Goal: Check status: Verify the current state of an ongoing process or item

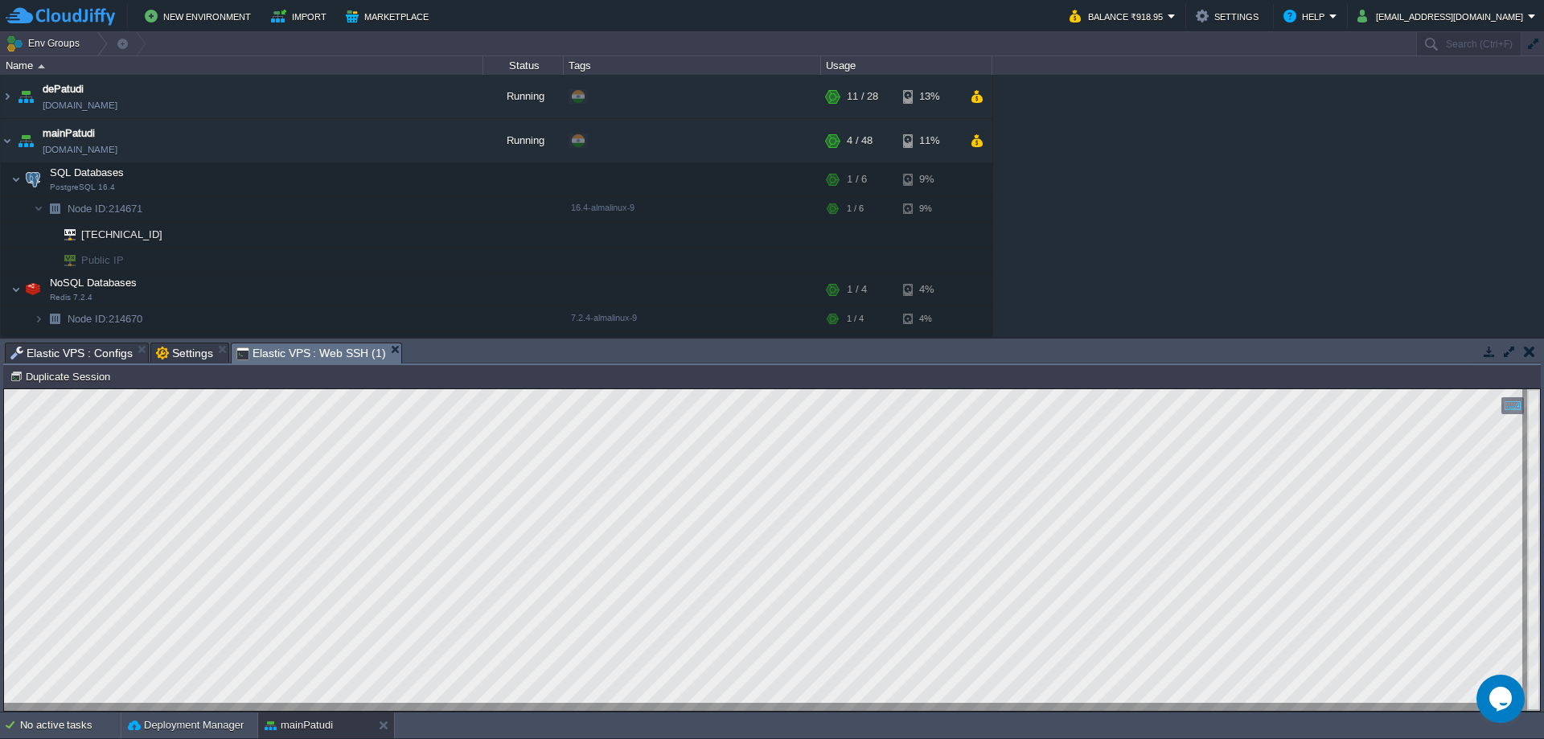
scroll to position [54, 0]
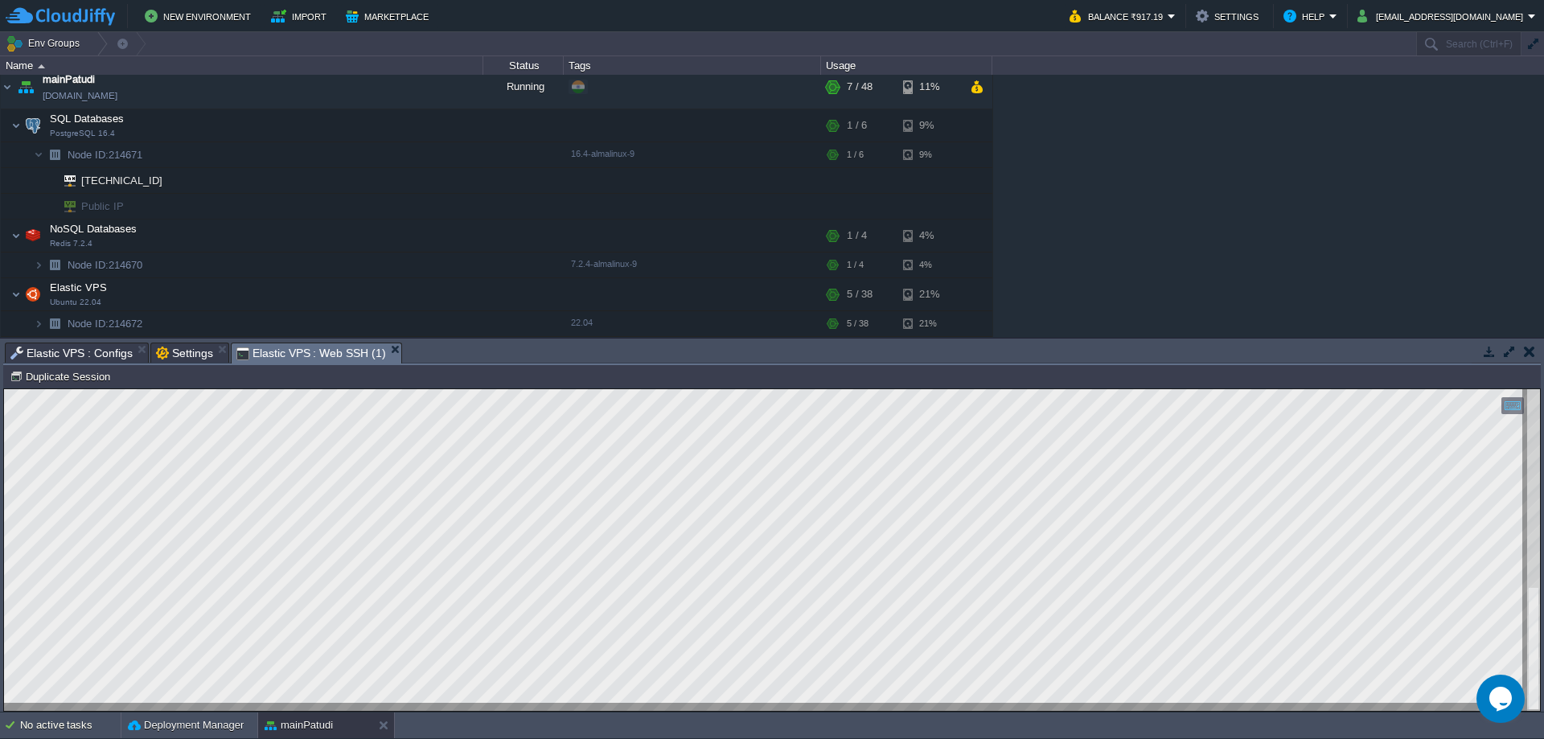
click at [1494, 355] on button "button" at bounding box center [1489, 351] width 14 height 14
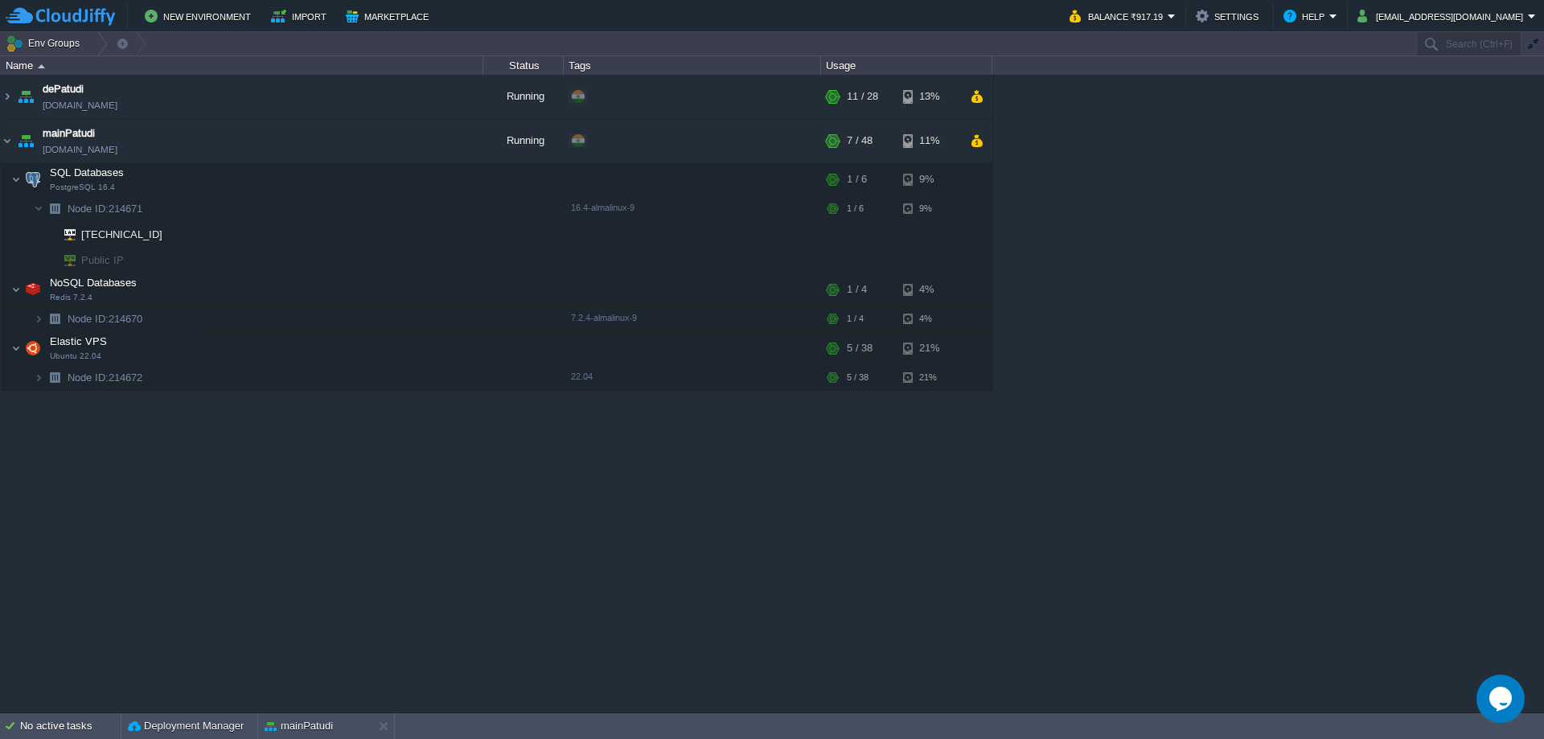
scroll to position [0, 0]
click at [1253, 337] on div "dePatudi [DOMAIN_NAME] Running + Add to Env Group RAM 35% CPU 0% 11 / 28 13% SQ…" at bounding box center [772, 393] width 1544 height 637
click at [5, 143] on img at bounding box center [7, 140] width 13 height 43
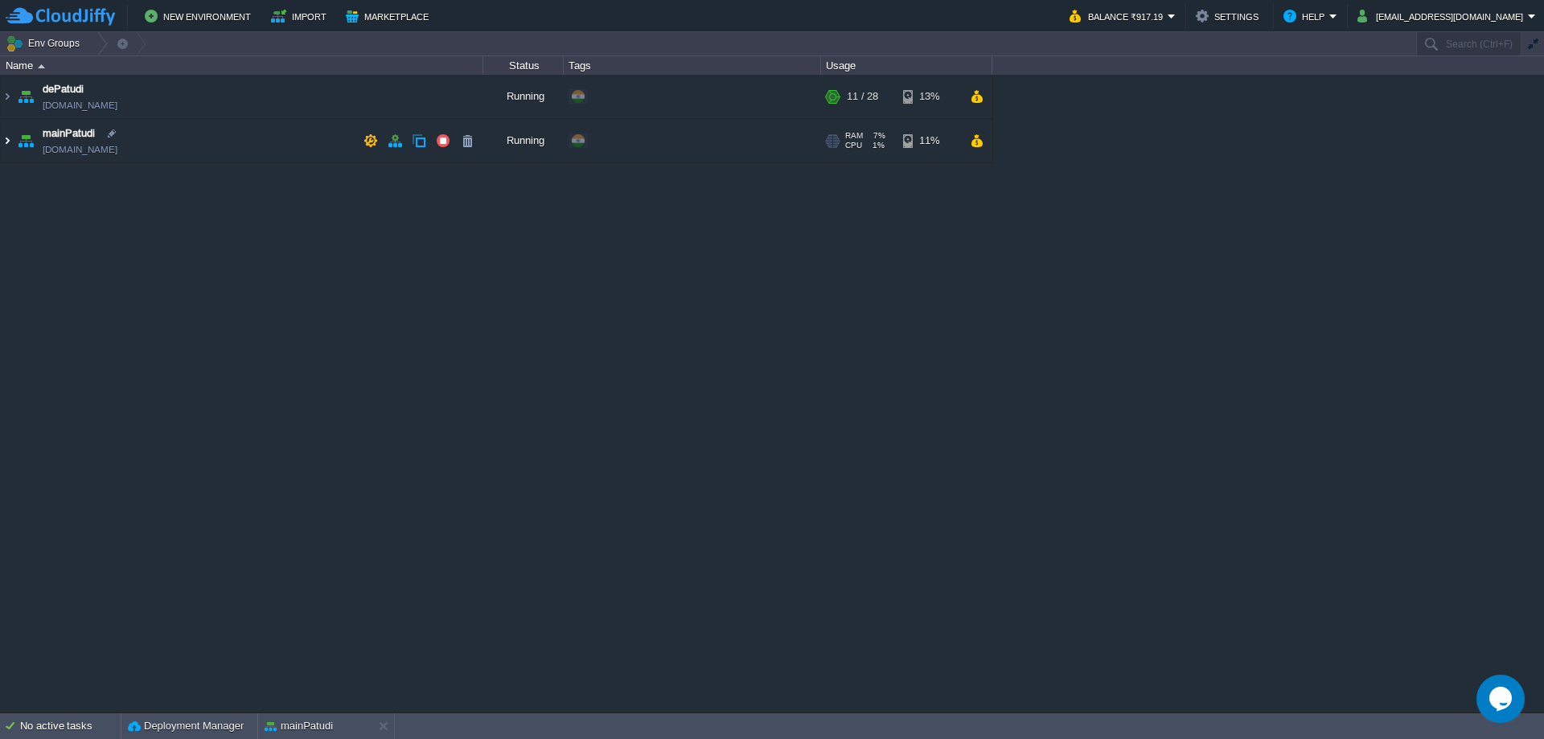
click at [7, 144] on img at bounding box center [7, 140] width 13 height 43
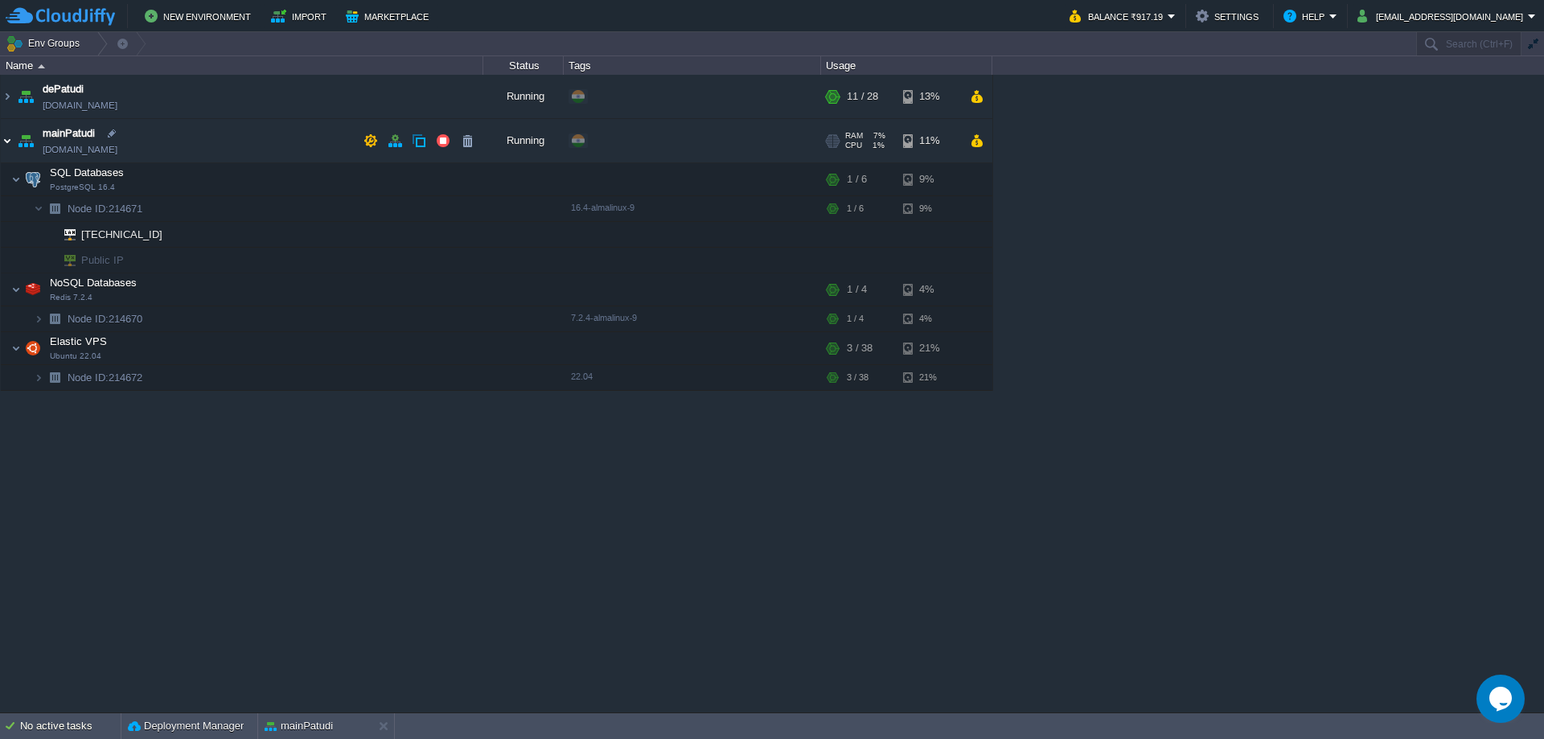
click at [7, 144] on img at bounding box center [7, 140] width 13 height 43
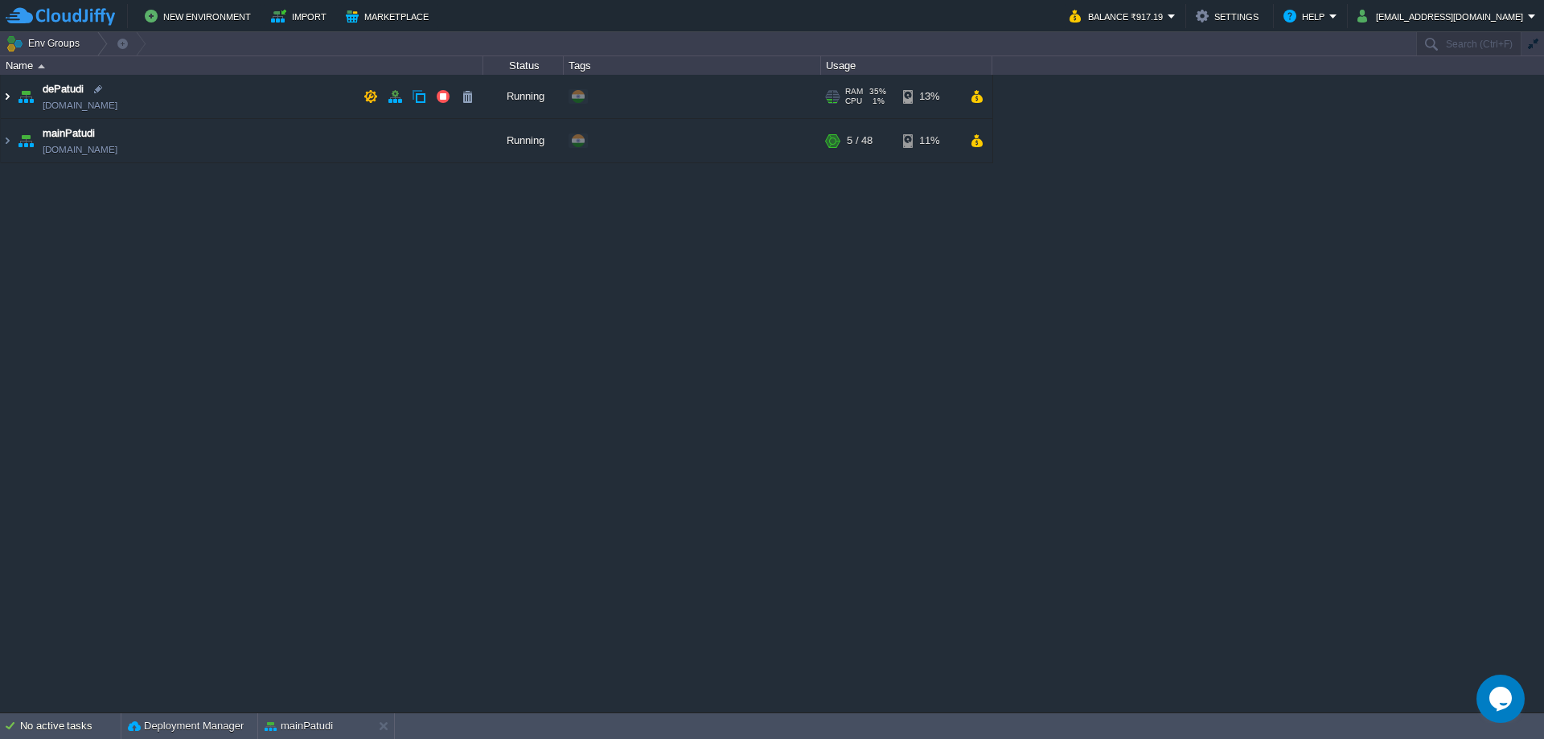
click at [1, 103] on img at bounding box center [7, 96] width 13 height 43
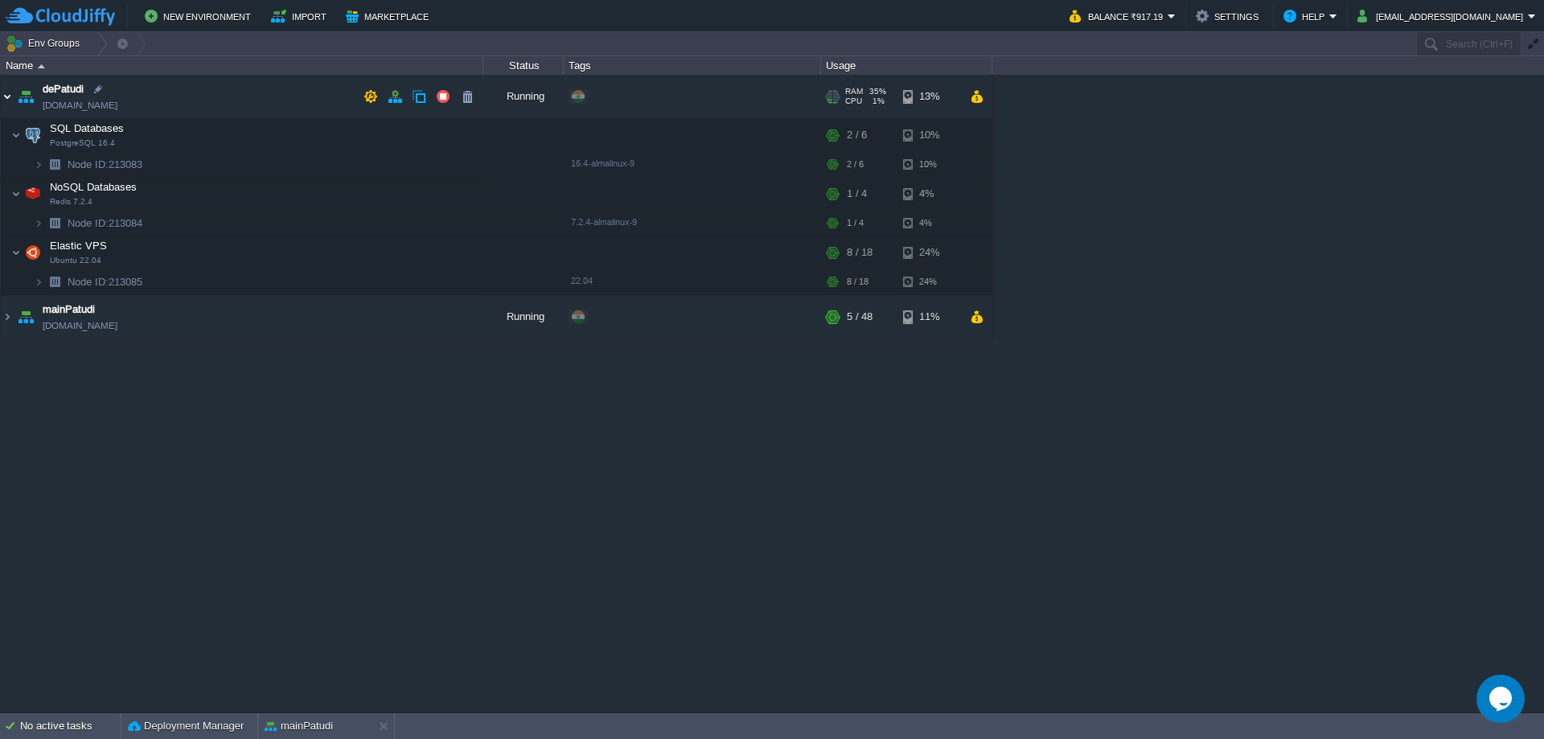
click at [8, 98] on img at bounding box center [7, 96] width 13 height 43
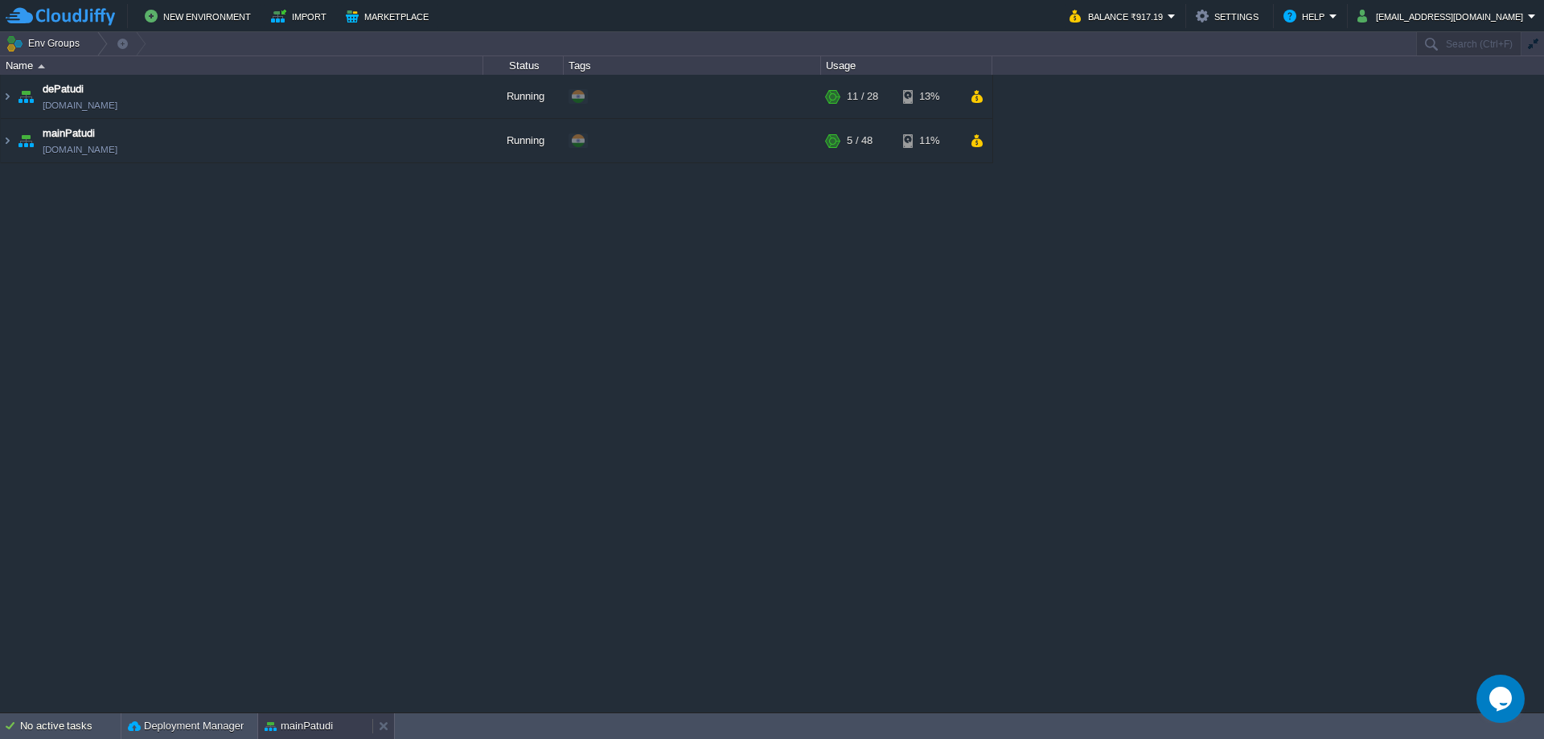
click at [317, 724] on button "mainPatudi" at bounding box center [299, 726] width 68 height 16
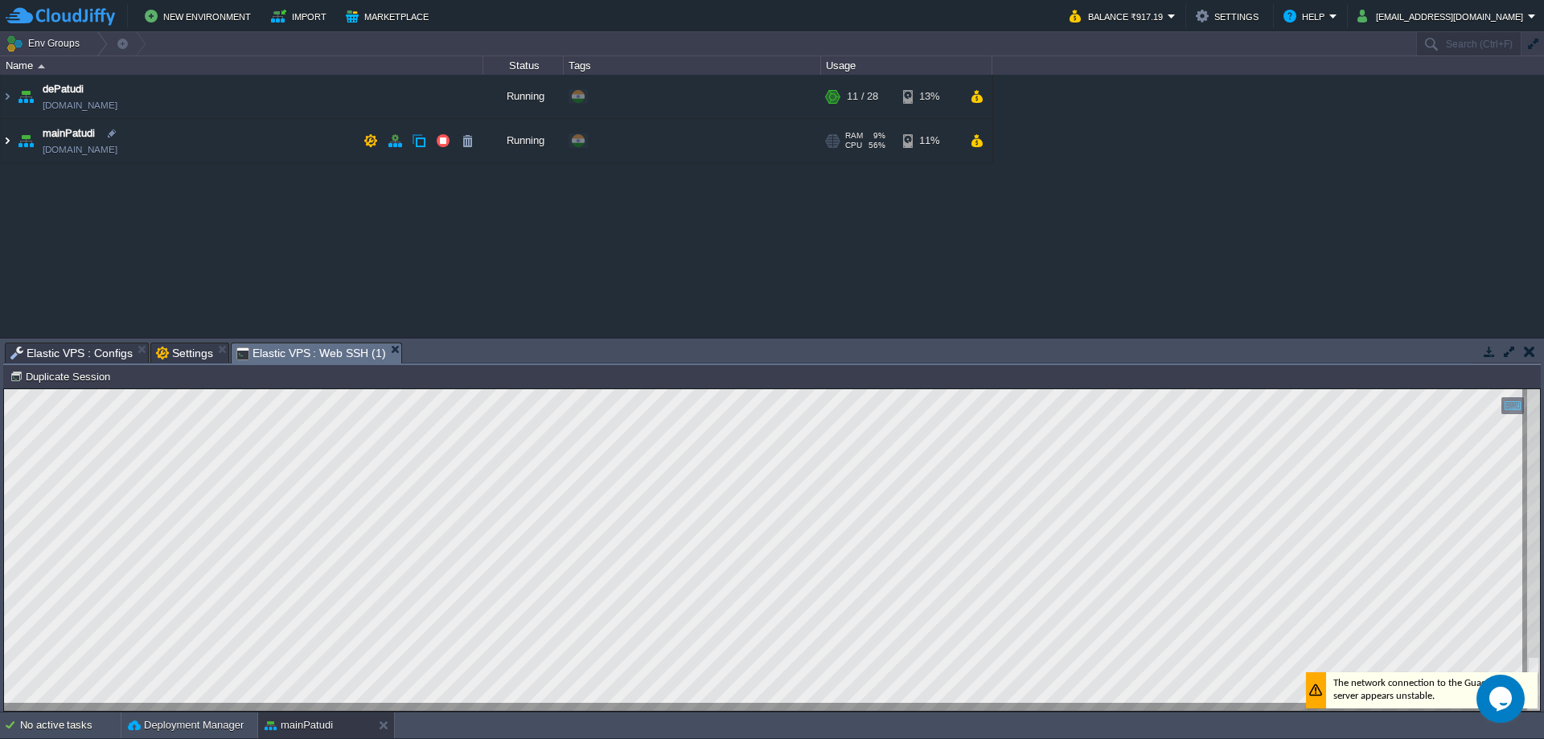
click at [8, 150] on img at bounding box center [7, 140] width 13 height 43
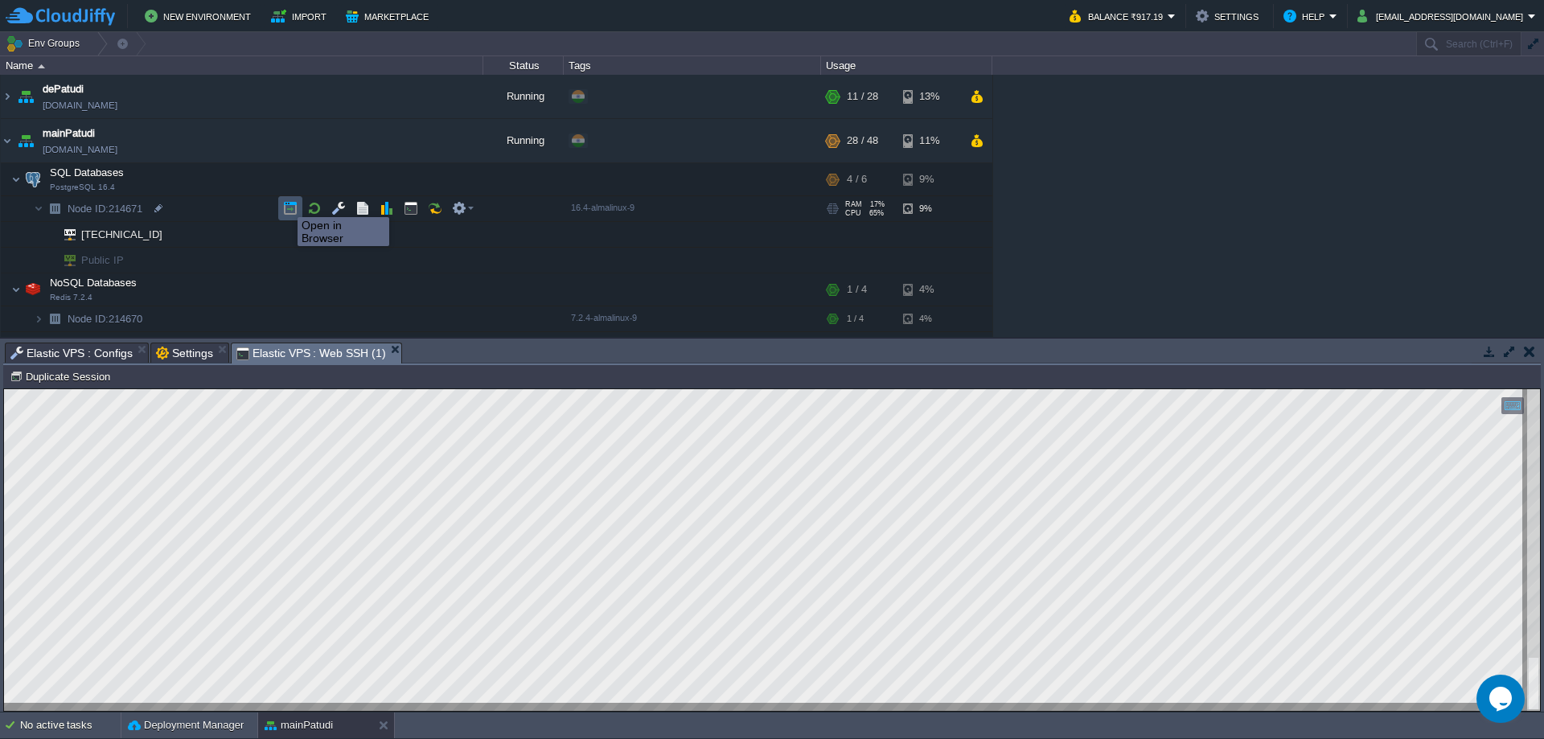
click at [285, 203] on button "button" at bounding box center [290, 208] width 14 height 14
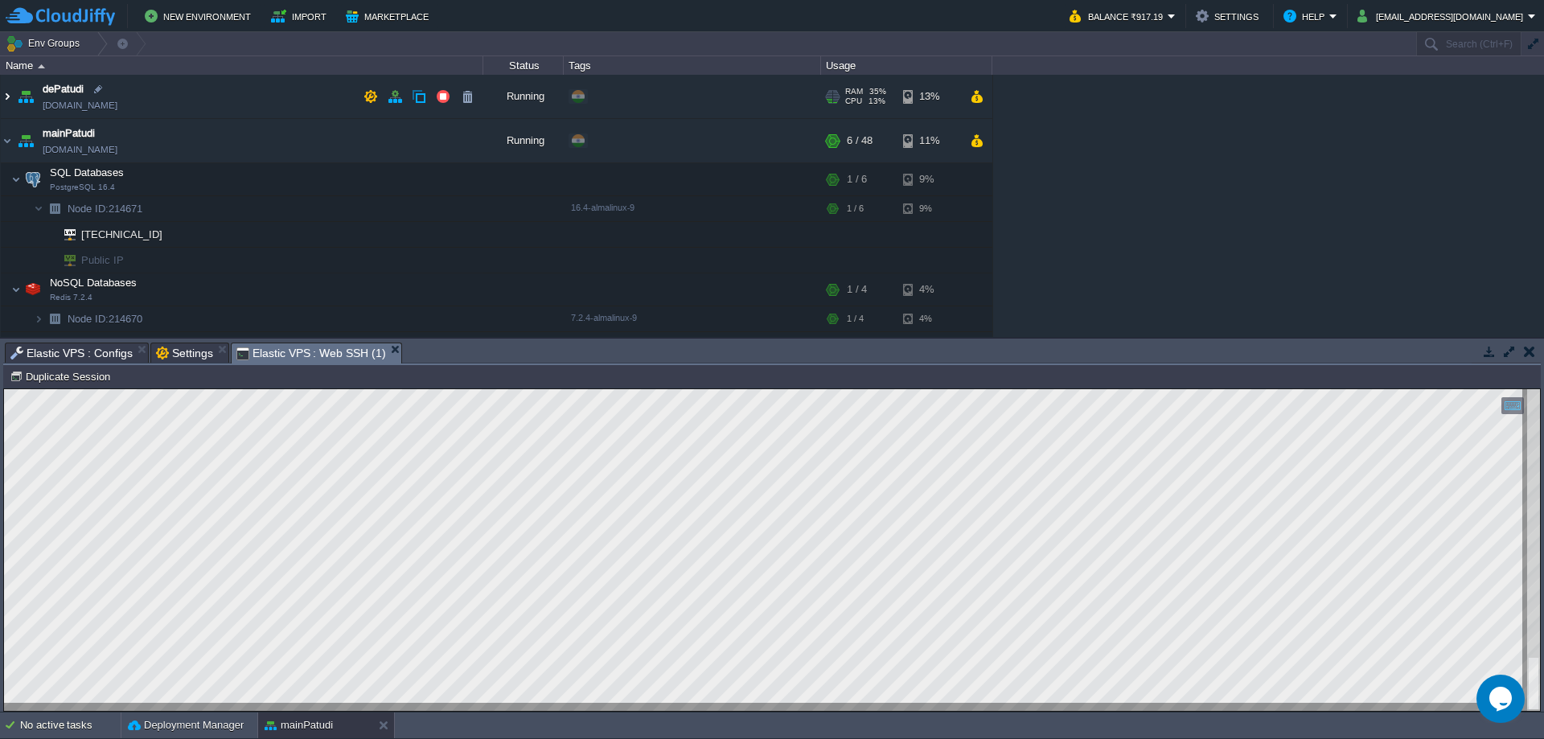
click at [9, 98] on img at bounding box center [7, 96] width 13 height 43
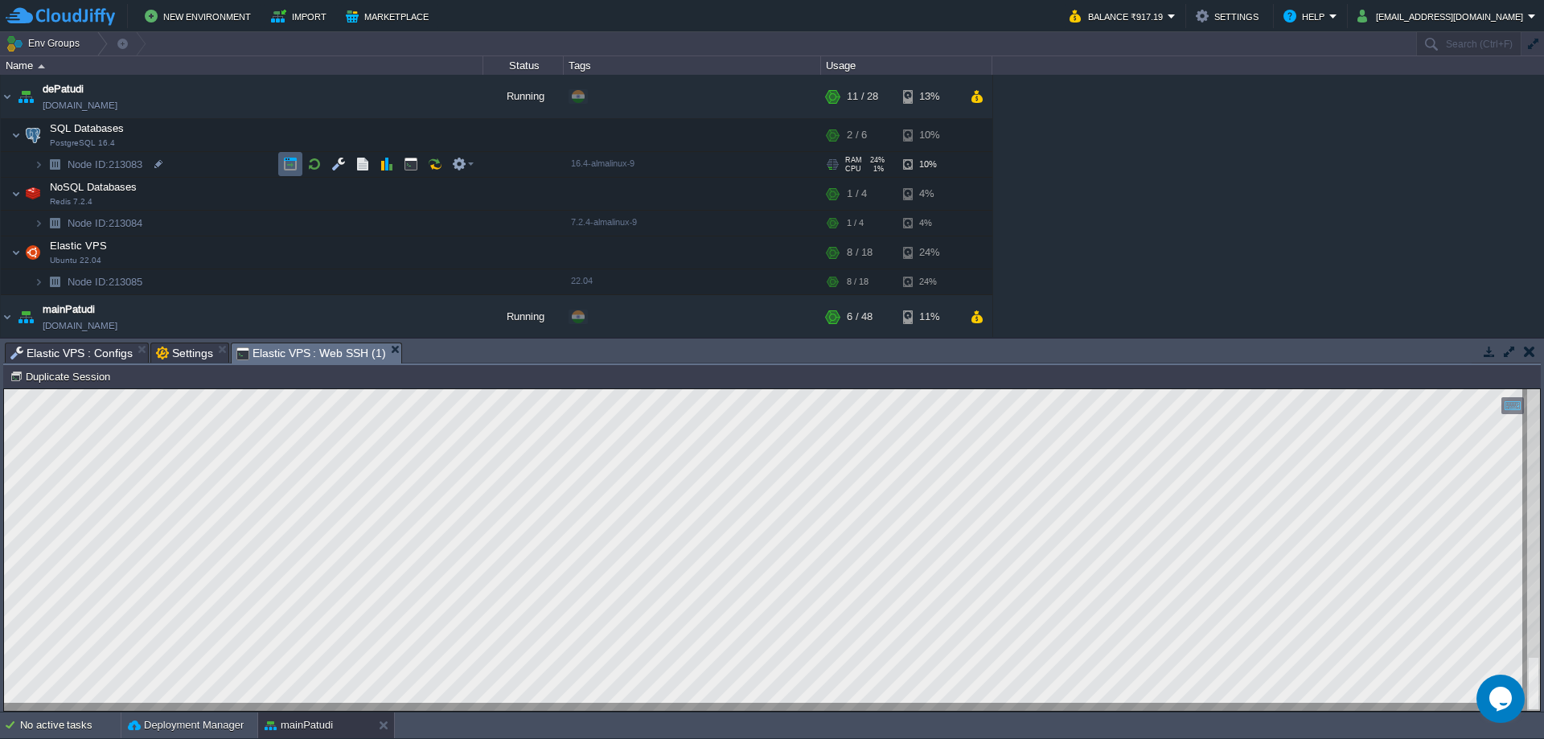
click at [279, 164] on td at bounding box center [290, 164] width 24 height 24
click at [10, 98] on img at bounding box center [7, 96] width 13 height 43
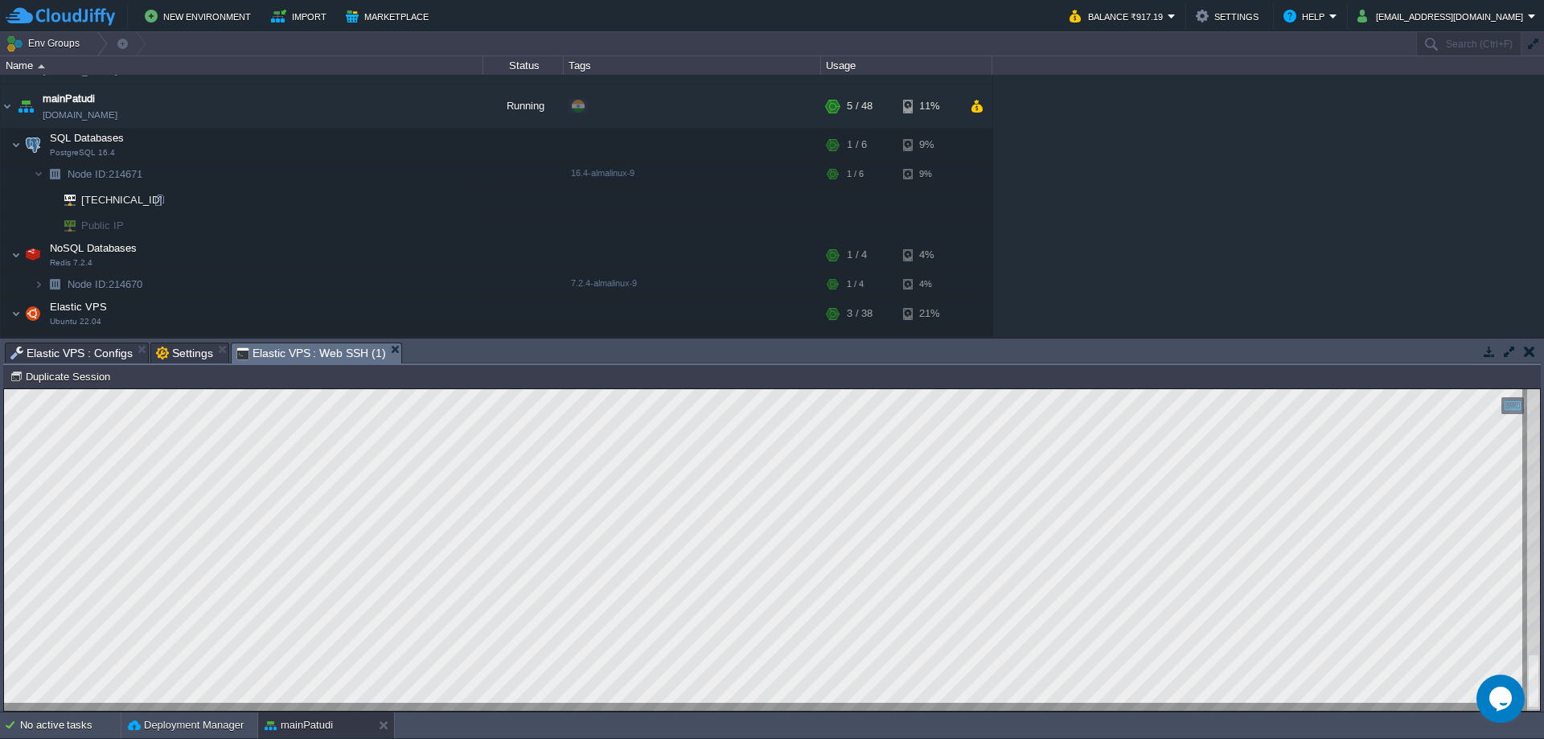
scroll to position [54, 0]
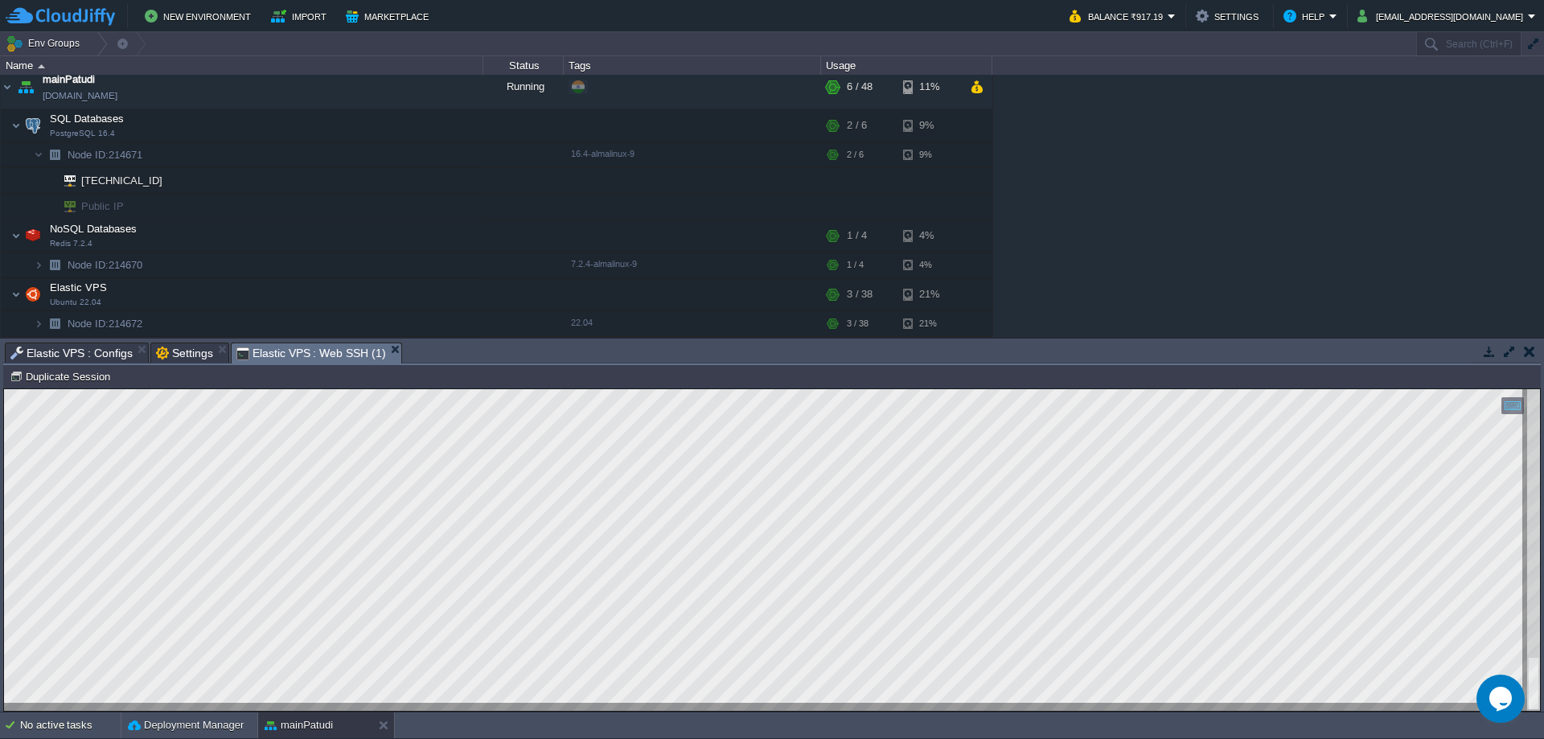
click at [1524, 351] on button "button" at bounding box center [1529, 351] width 11 height 14
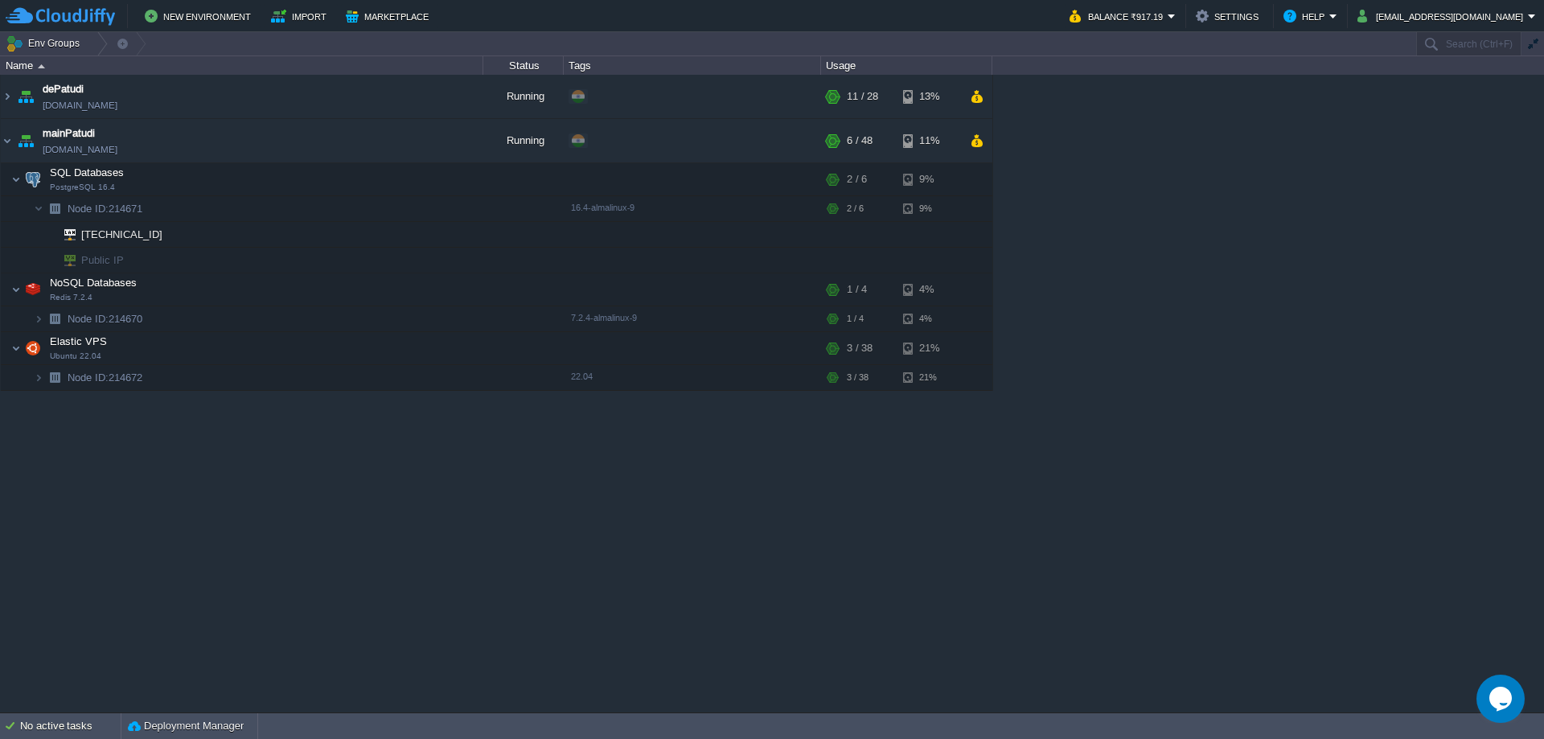
click at [1303, 337] on div "dePatudi [DOMAIN_NAME] Running + Add to Env Group RAM 35% CPU 1% 11 / 28 13% SQ…" at bounding box center [772, 393] width 1544 height 637
click at [9, 145] on img at bounding box center [7, 140] width 13 height 43
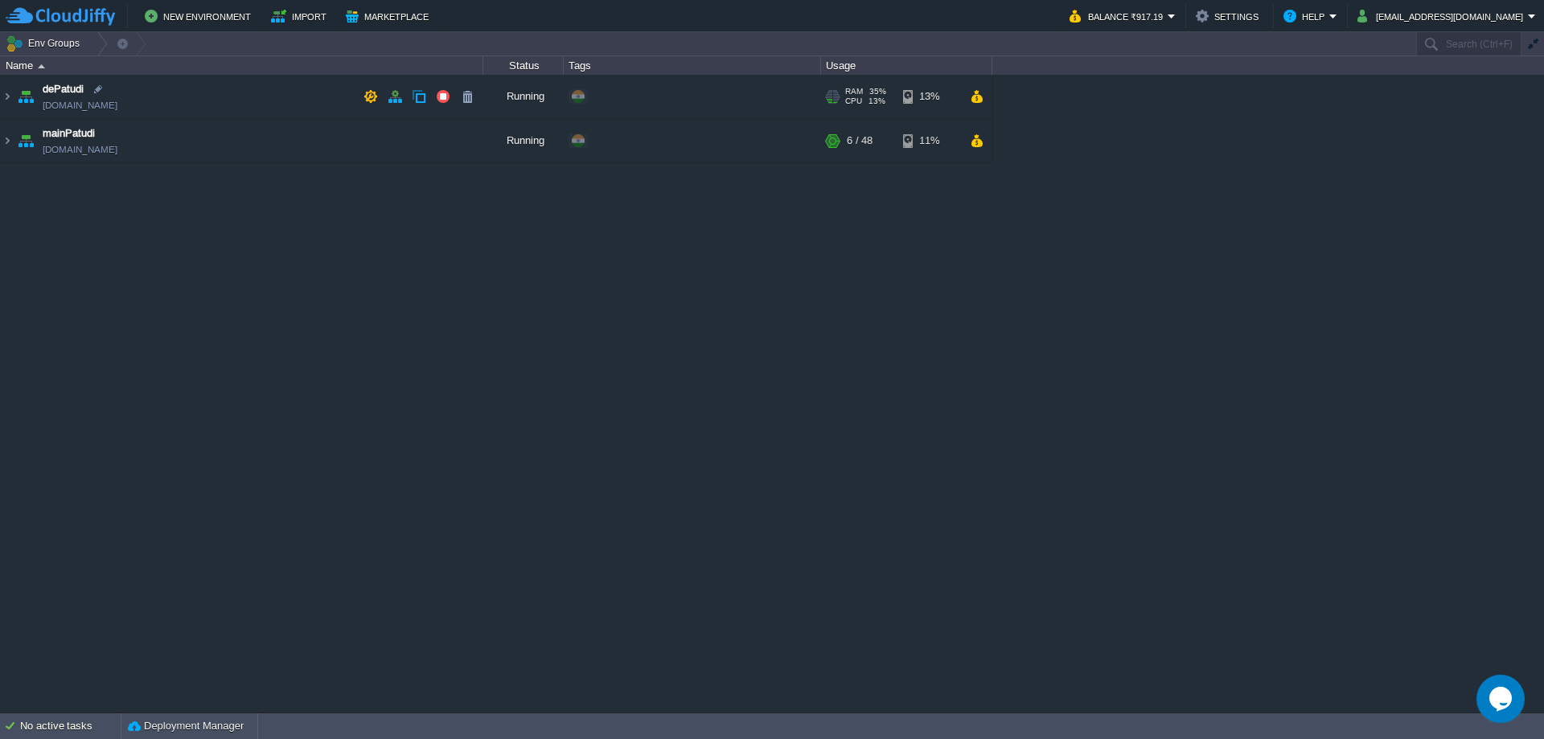
click at [404, 304] on div "dePatudi [DOMAIN_NAME] Running + Add to Env Group RAM 35% CPU 13% 11 / 28 13% S…" at bounding box center [772, 393] width 1544 height 637
click at [441, 347] on div "dePatudi [DOMAIN_NAME] Running + Add to Env Group RAM 35% CPU 1% 11 / 28 13% SQ…" at bounding box center [772, 393] width 1544 height 637
click at [487, 16] on td "New Environment Import Marketplace" at bounding box center [528, 16] width 1045 height 24
click at [512, 335] on div "dePatudi [DOMAIN_NAME] Running + Add to Env Group RAM 35% CPU 13% 11 / 28 13% S…" at bounding box center [772, 393] width 1544 height 637
click at [1123, 294] on div "dePatudi [DOMAIN_NAME] Running + Add to Env Group RAM 35% CPU 1% 11 / 28 13% SQ…" at bounding box center [772, 393] width 1544 height 637
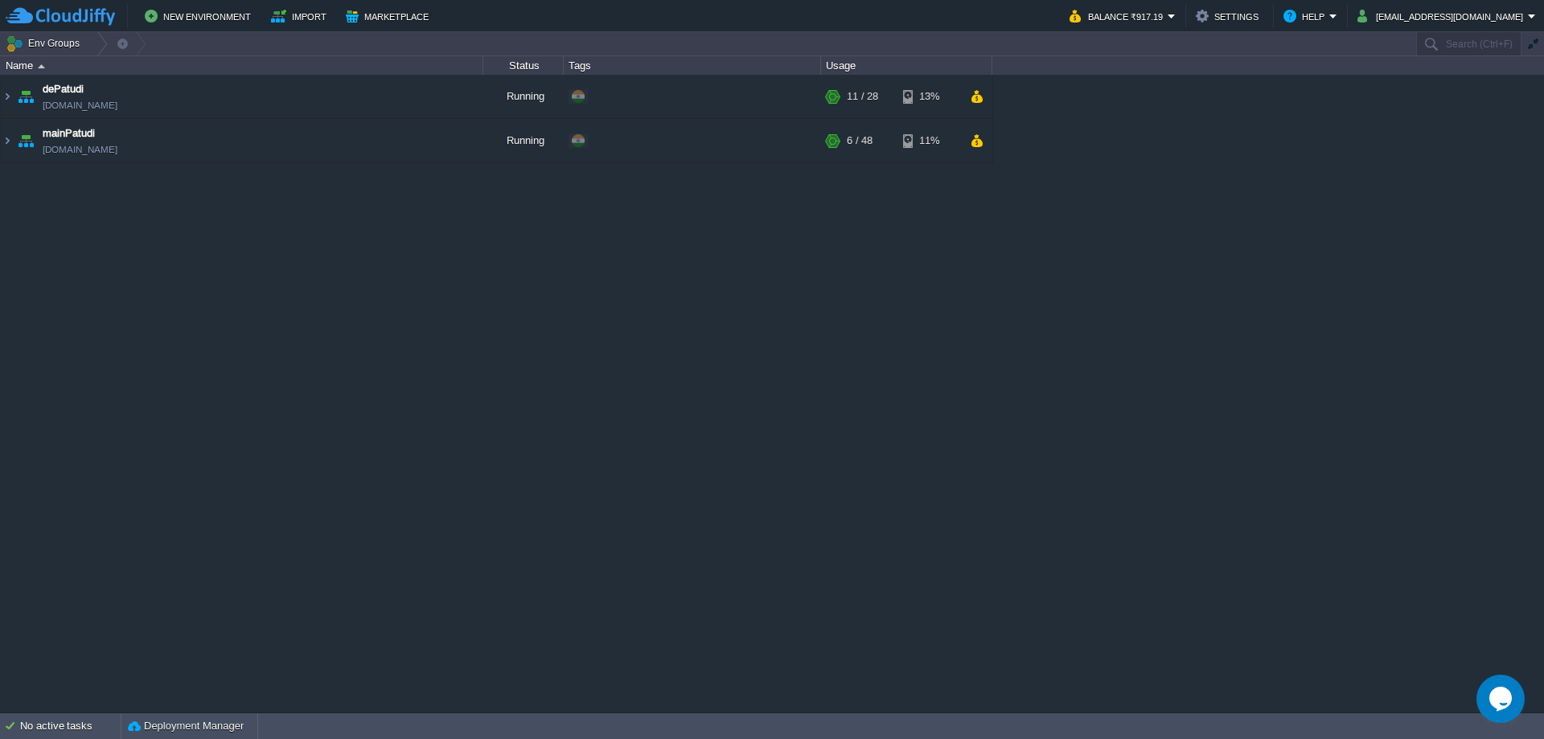
click at [1208, 300] on div "dePatudi [DOMAIN_NAME] Running + Add to Env Group RAM 35% CPU 1% 11 / 28 13% SQ…" at bounding box center [772, 393] width 1544 height 637
click at [993, 410] on div "dePatudi [DOMAIN_NAME] Running + Add to Env Group RAM 35% CPU 12% 11 / 28 13% S…" at bounding box center [772, 393] width 1544 height 637
click at [395, 396] on div "dePatudi [DOMAIN_NAME] Running + Add to Env Group RAM 35% CPU 11% 11 / 28 13% S…" at bounding box center [772, 393] width 1544 height 637
